Goal: Task Accomplishment & Management: Use online tool/utility

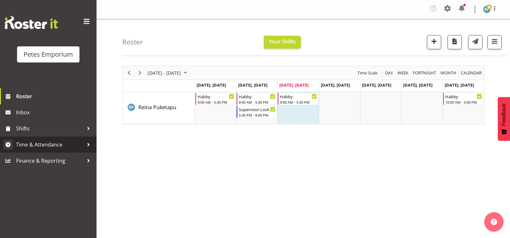
click at [53, 148] on span "Time & Attendance" at bounding box center [50, 145] width 68 height 10
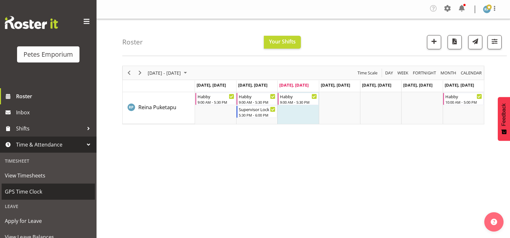
click at [34, 193] on span "GPS Time Clock" at bounding box center [48, 192] width 87 height 10
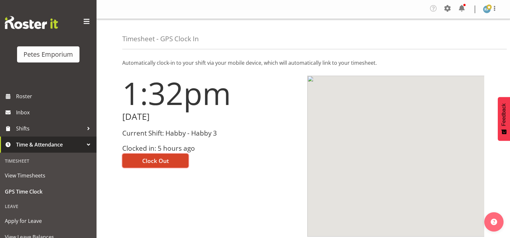
click at [167, 162] on span "Clock Out" at bounding box center [155, 160] width 27 height 8
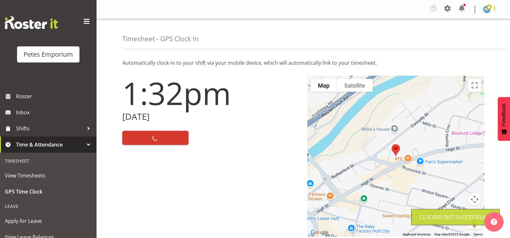
click at [496, 10] on span at bounding box center [495, 9] width 8 height 8
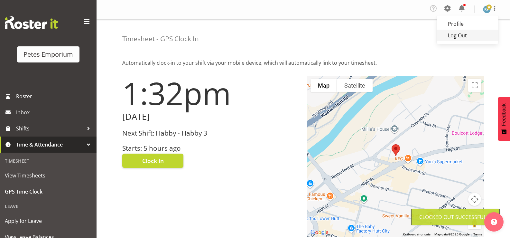
click at [467, 36] on link "Log Out" at bounding box center [468, 36] width 62 height 12
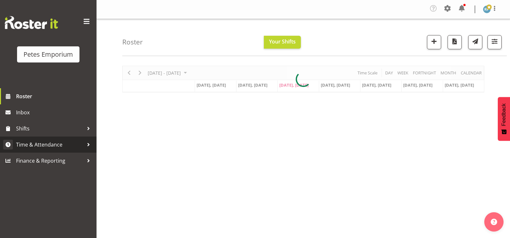
click at [59, 144] on span "Time & Attendance" at bounding box center [50, 145] width 68 height 10
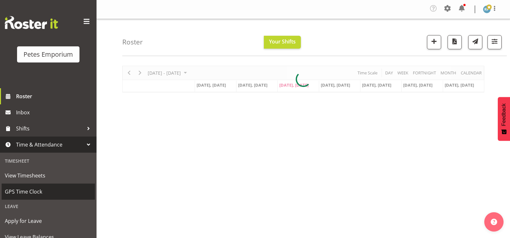
click at [36, 193] on span "GPS Time Clock" at bounding box center [48, 192] width 87 height 10
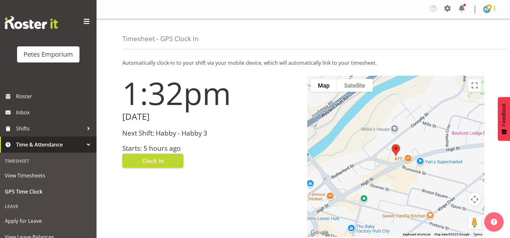
click at [496, 9] on span at bounding box center [495, 9] width 8 height 8
click at [468, 38] on link "Log Out" at bounding box center [468, 36] width 62 height 12
